Goal: Task Accomplishment & Management: Use online tool/utility

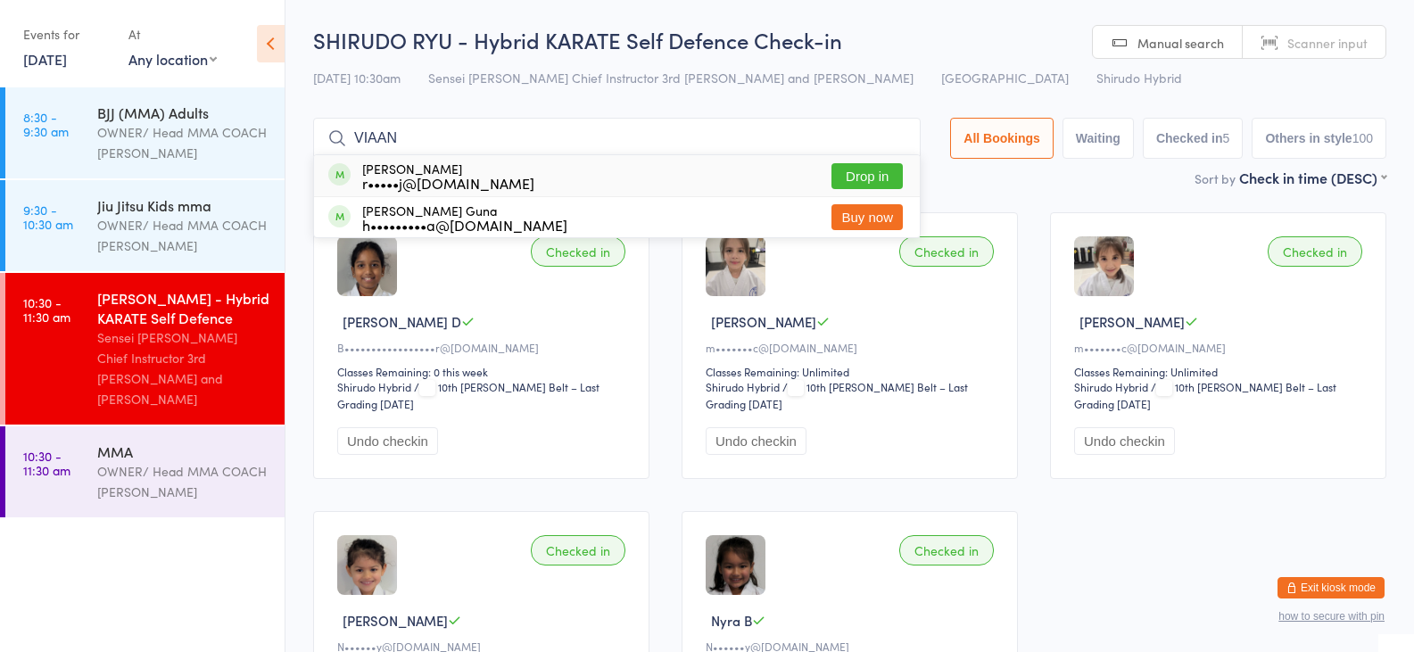
type input "VIAAN"
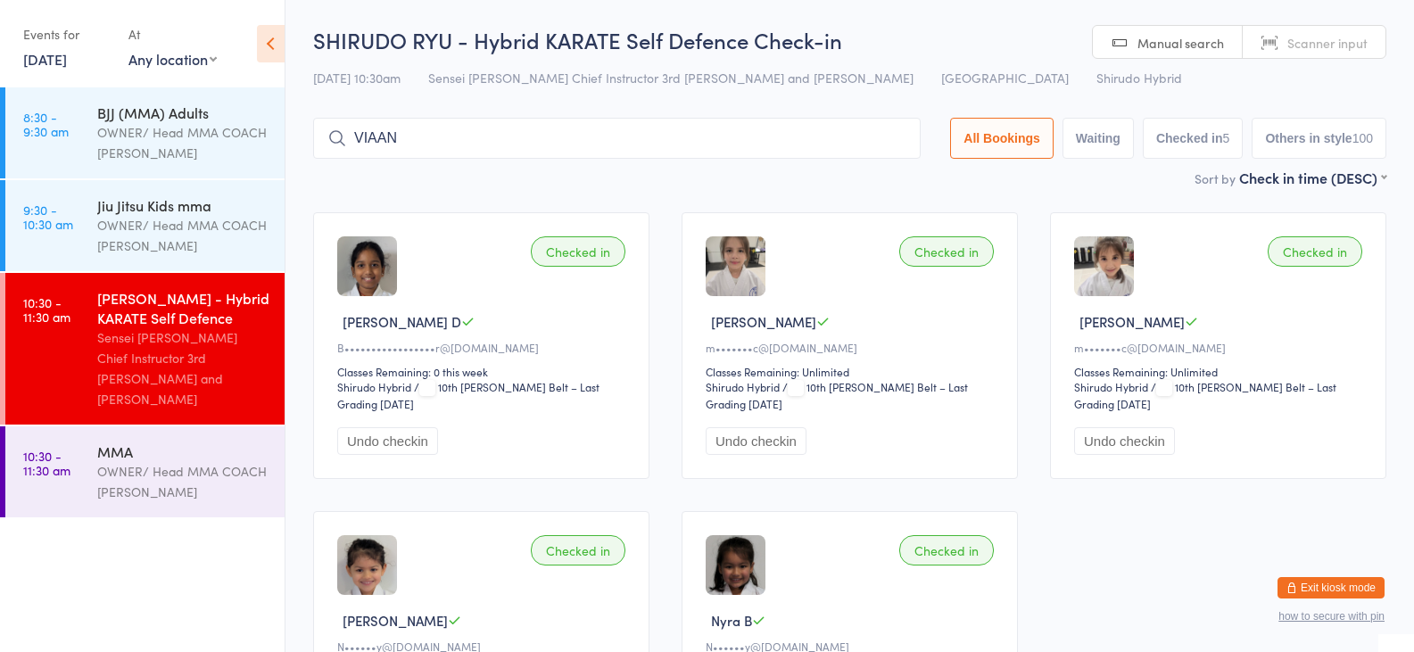
click at [710, 137] on input "VIAAN" at bounding box center [616, 138] width 607 height 41
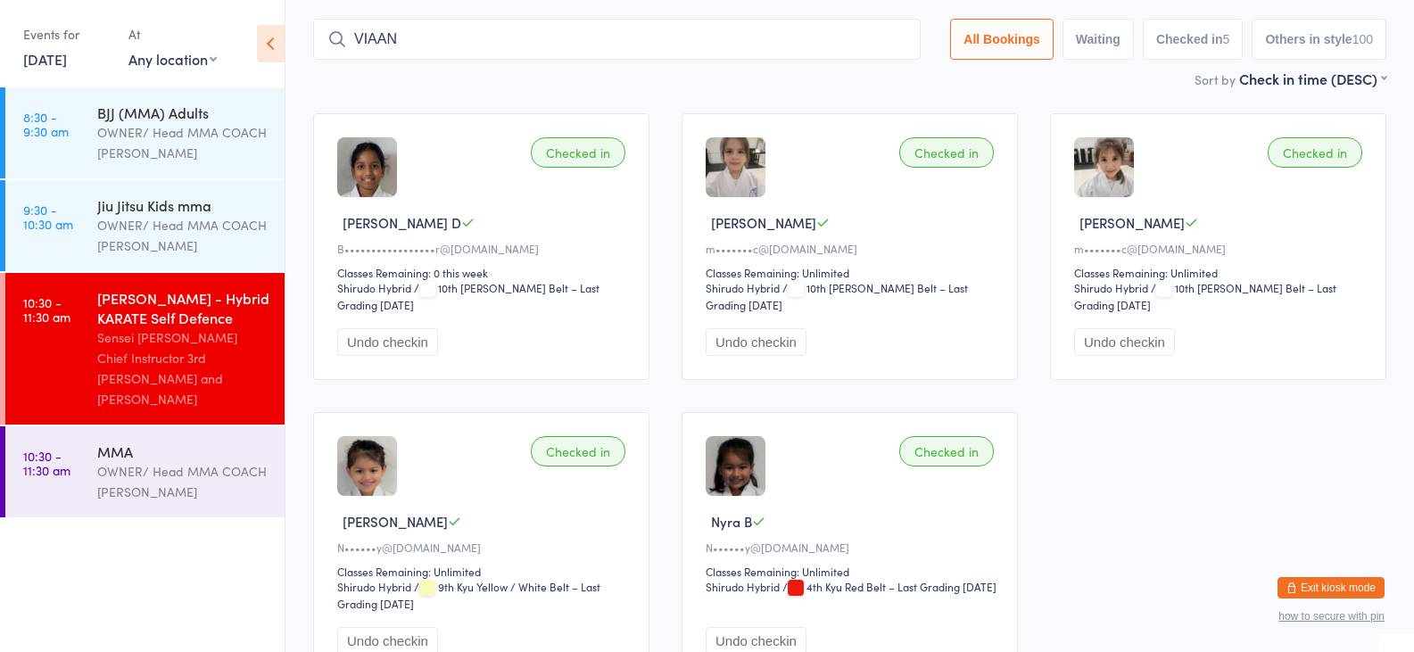
scroll to position [118, 0]
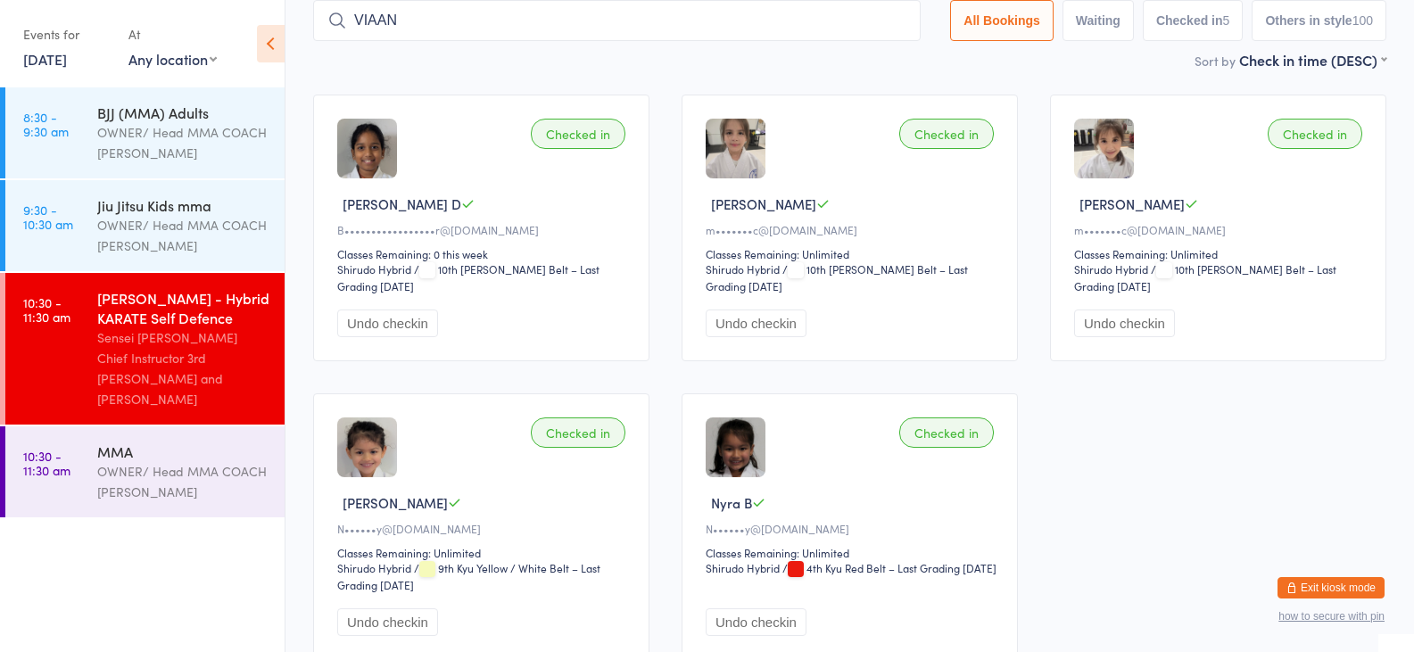
type input "VIAAN"
click at [886, 25] on input "VIAAN" at bounding box center [616, 20] width 607 height 41
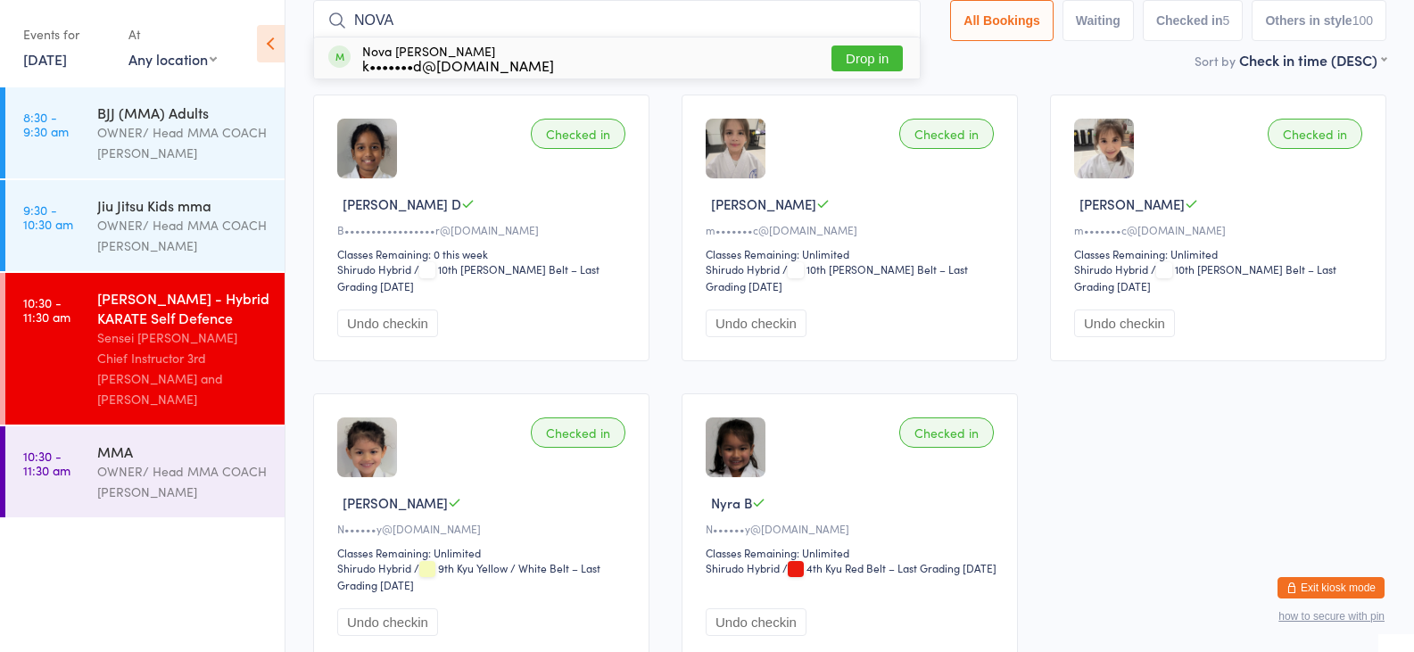
type input "NOVA"
click at [872, 62] on button "Drop in" at bounding box center [866, 58] width 71 height 26
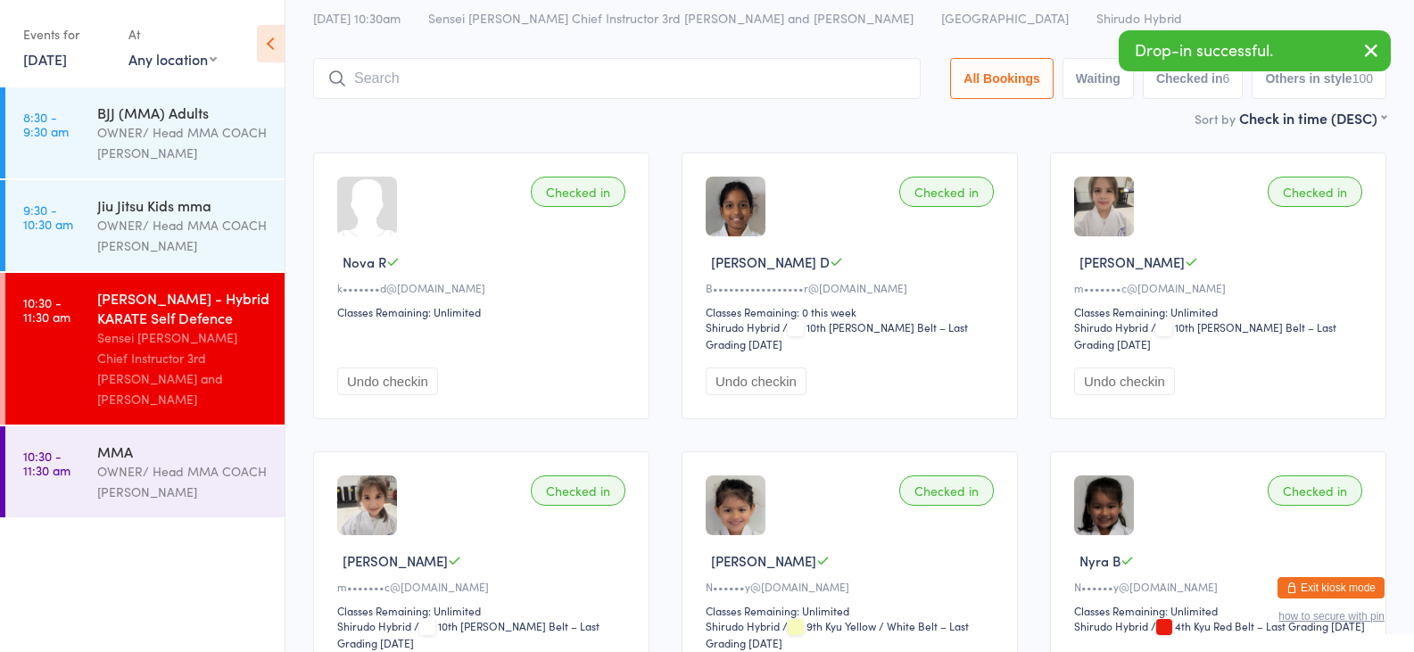
scroll to position [29, 0]
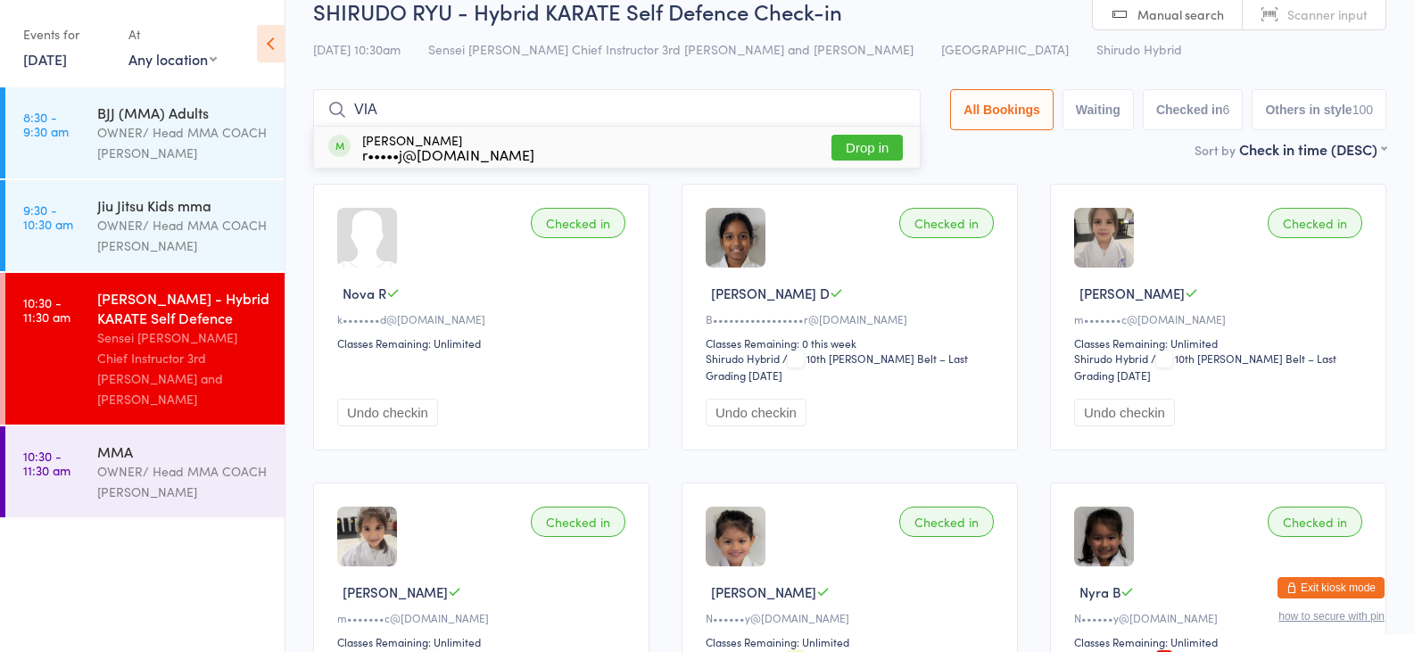
type input "VIA"
click at [872, 144] on button "Drop in" at bounding box center [866, 148] width 71 height 26
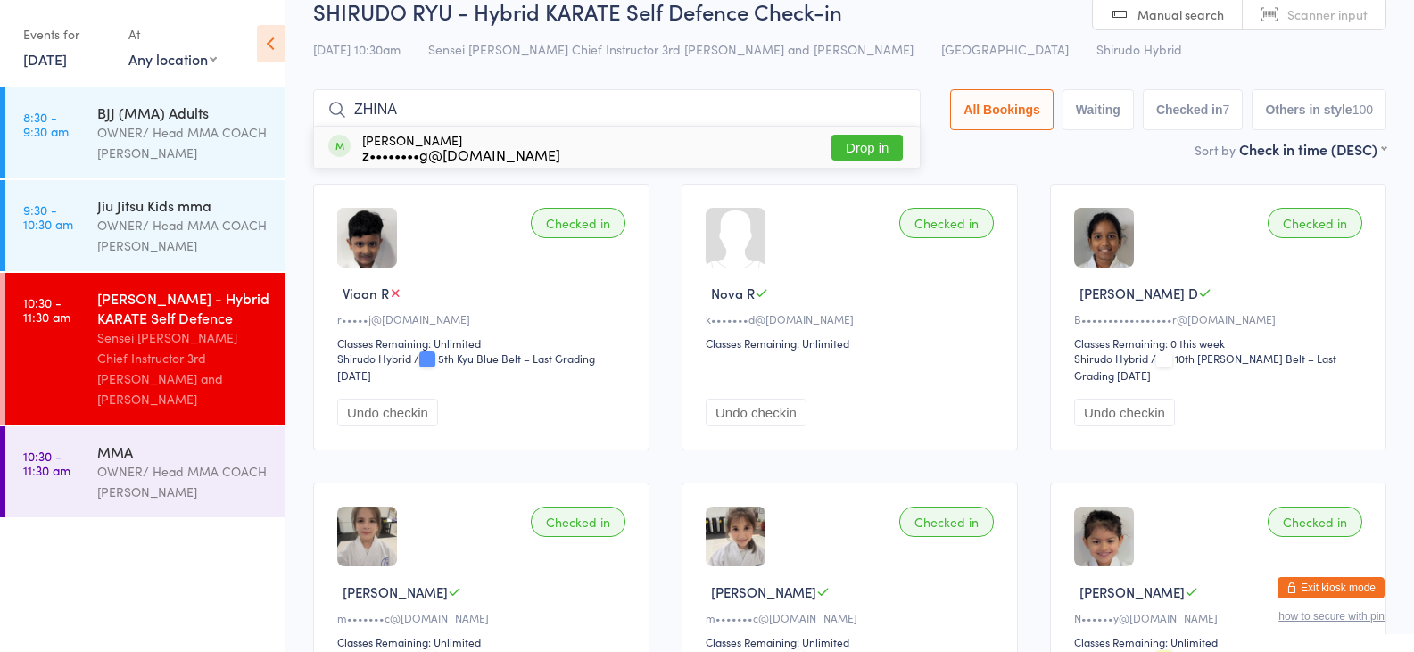
type input "ZHINA"
click at [843, 144] on button "Drop in" at bounding box center [866, 148] width 71 height 26
